Goal: Navigation & Orientation: Find specific page/section

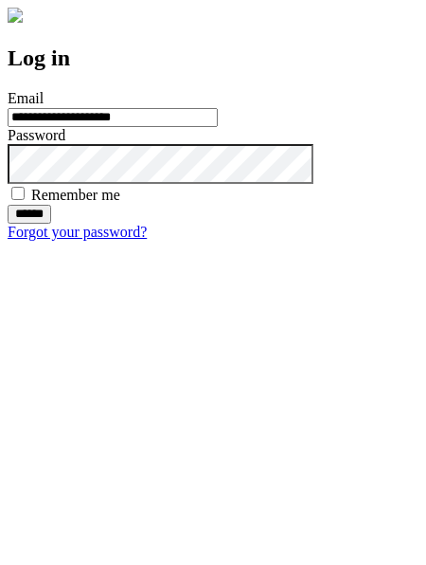
click at [51, 224] on input "******" at bounding box center [30, 214] width 44 height 19
